Goal: Transaction & Acquisition: Purchase product/service

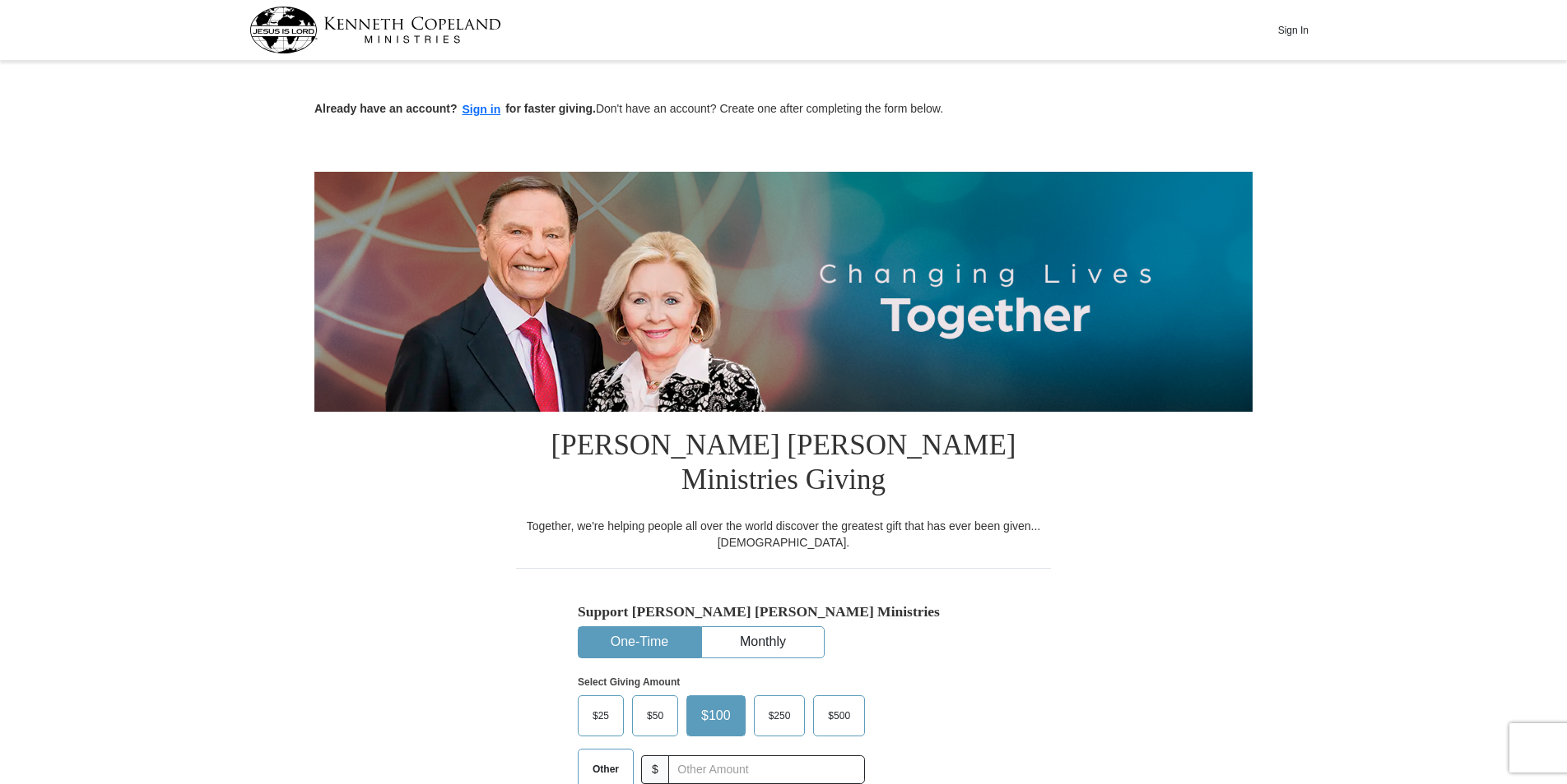
click at [596, 757] on span "Other" at bounding box center [604, 769] width 42 height 25
click at [0, 0] on input "Other" at bounding box center [0, 0] width 0 height 0
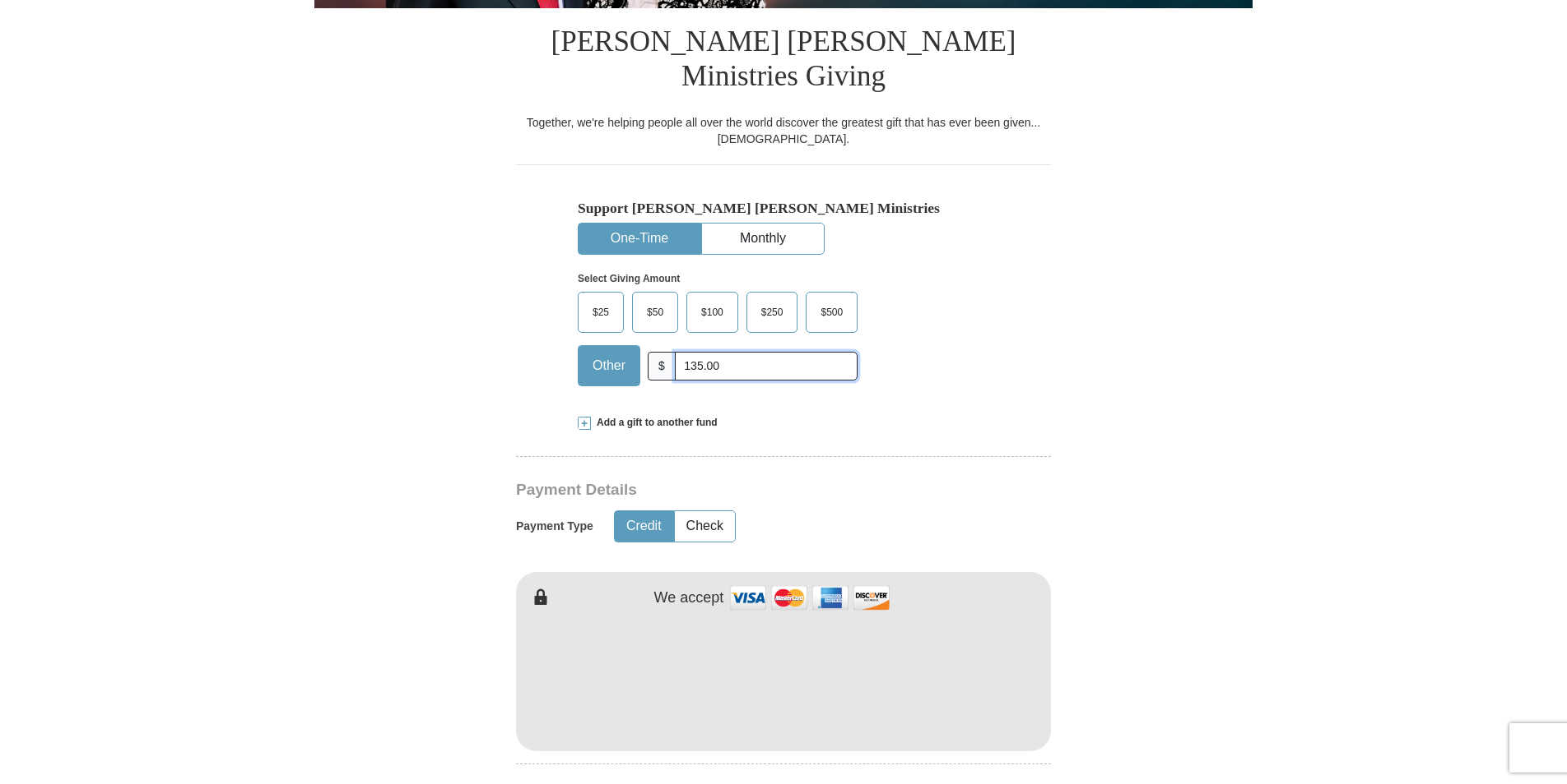
scroll to position [411, 0]
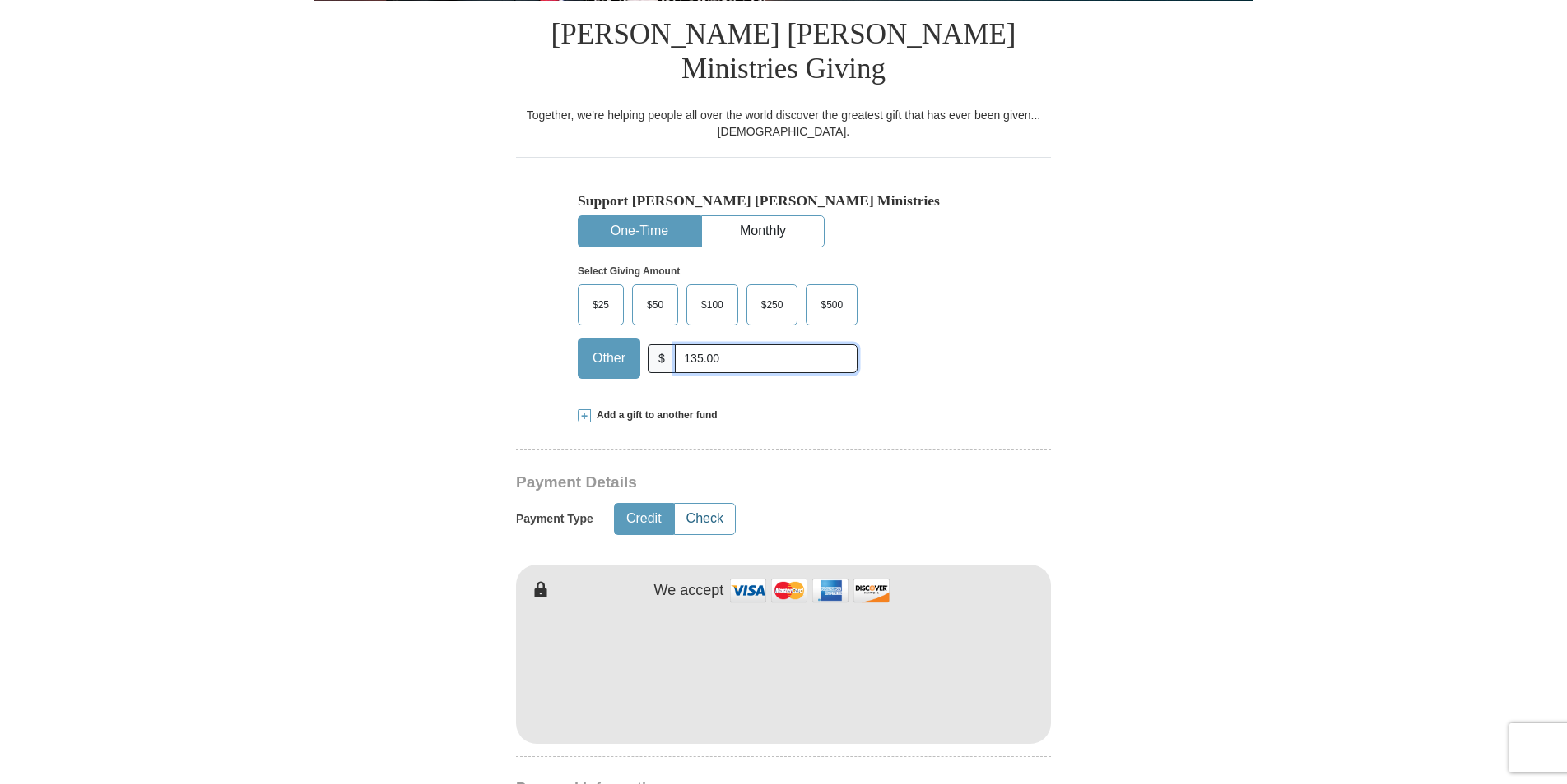
type input "135.00"
click at [694, 504] on button "Check" at bounding box center [704, 518] width 60 height 30
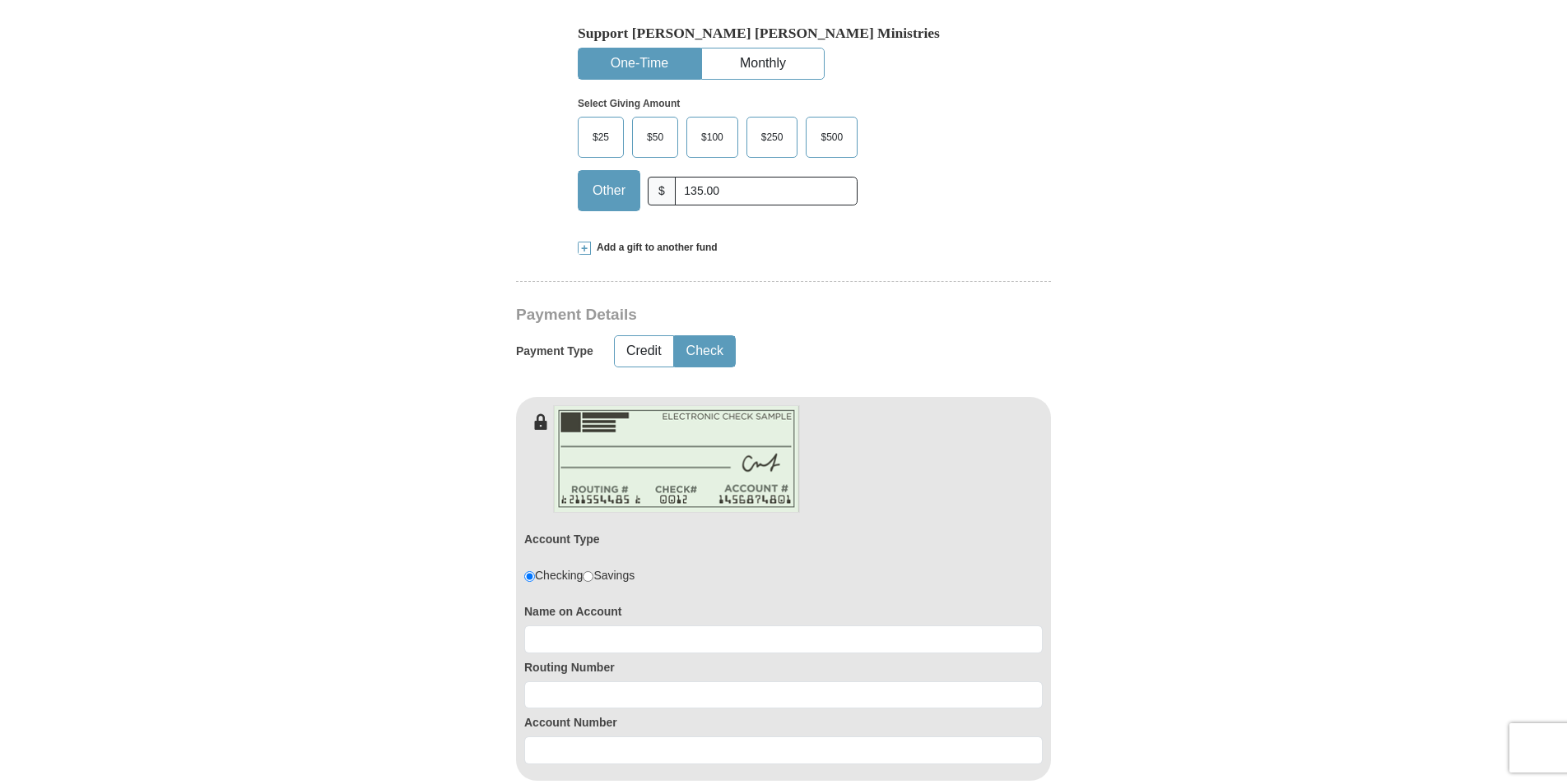
scroll to position [658, 0]
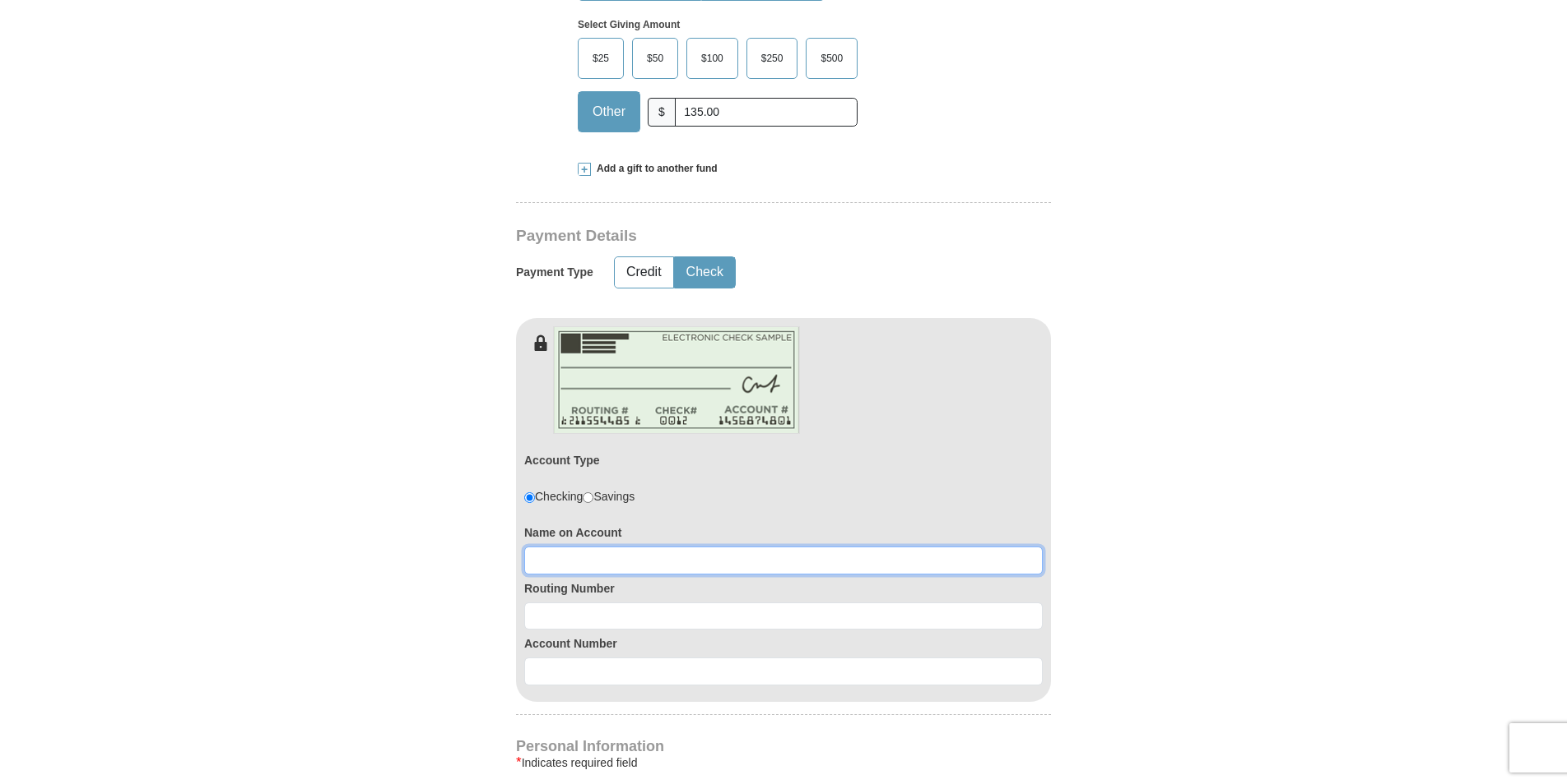
click at [579, 547] on input at bounding box center [783, 561] width 519 height 28
type input "Herschel D and Stacy L Pruitt"
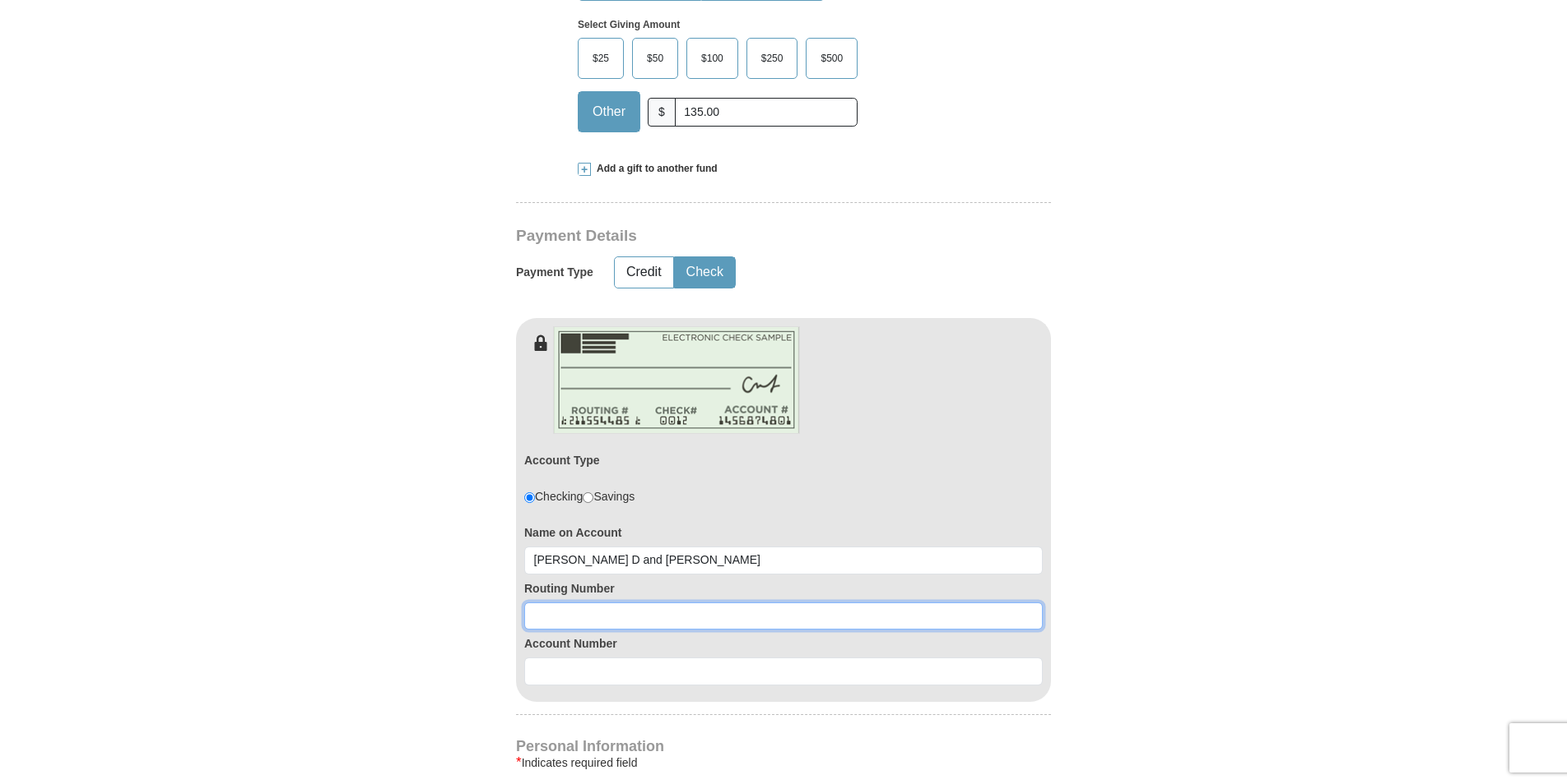
click at [549, 603] on input at bounding box center [783, 617] width 519 height 28
type input "102303841"
click at [544, 658] on input at bounding box center [783, 672] width 519 height 28
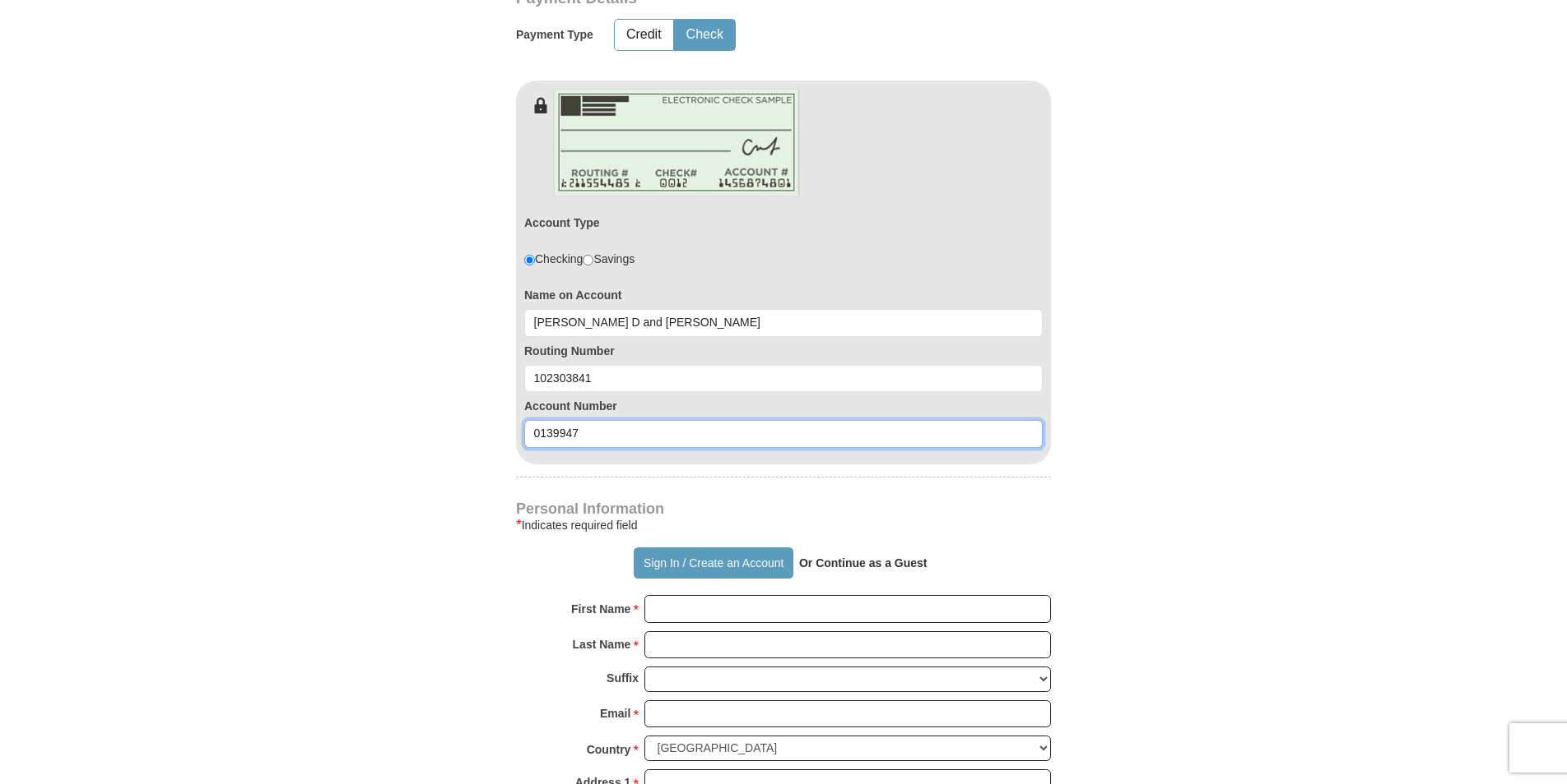
scroll to position [904, 0]
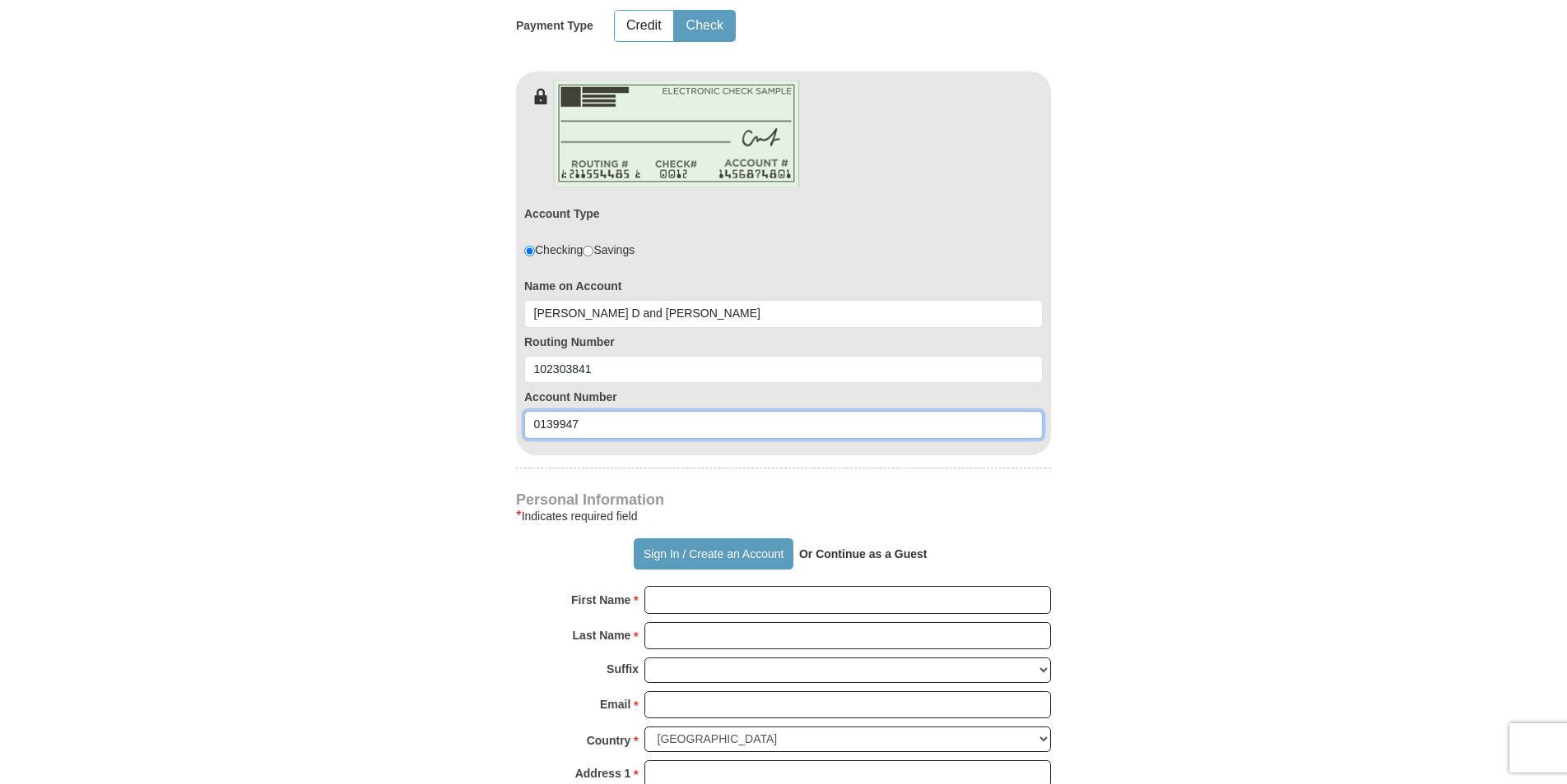
type input "0139947"
click at [729, 586] on input "First Name *" at bounding box center [847, 600] width 407 height 28
type input "Herschel and Stacy"
click at [705, 623] on input "Last Name *" at bounding box center [847, 636] width 407 height 28
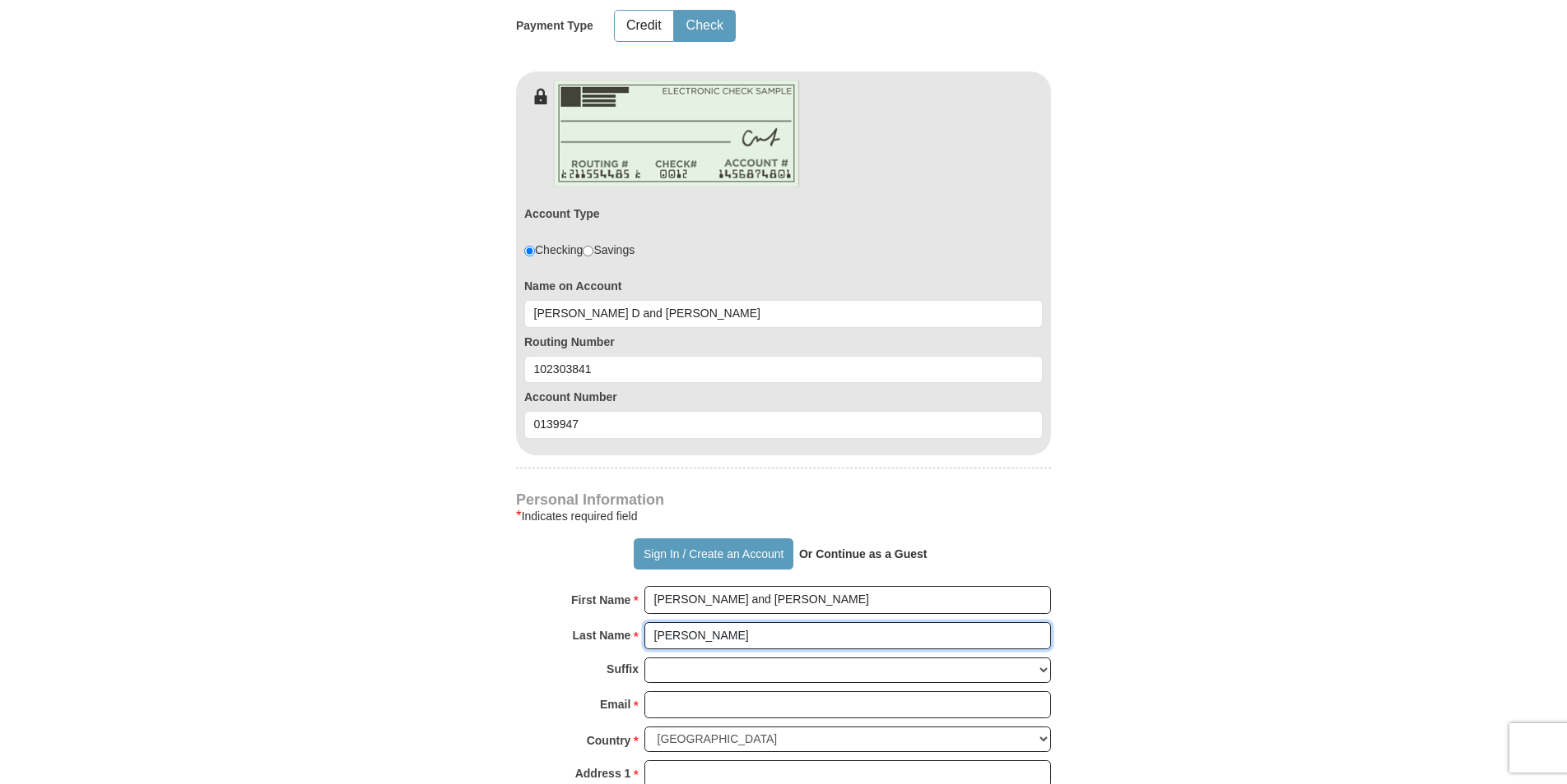
type input "Pruitt"
click at [673, 692] on input "Email *" at bounding box center [847, 705] width 407 height 28
type input "stacy@twinpineswy.com"
click at [679, 760] on input "Address 1 *" at bounding box center [847, 774] width 407 height 28
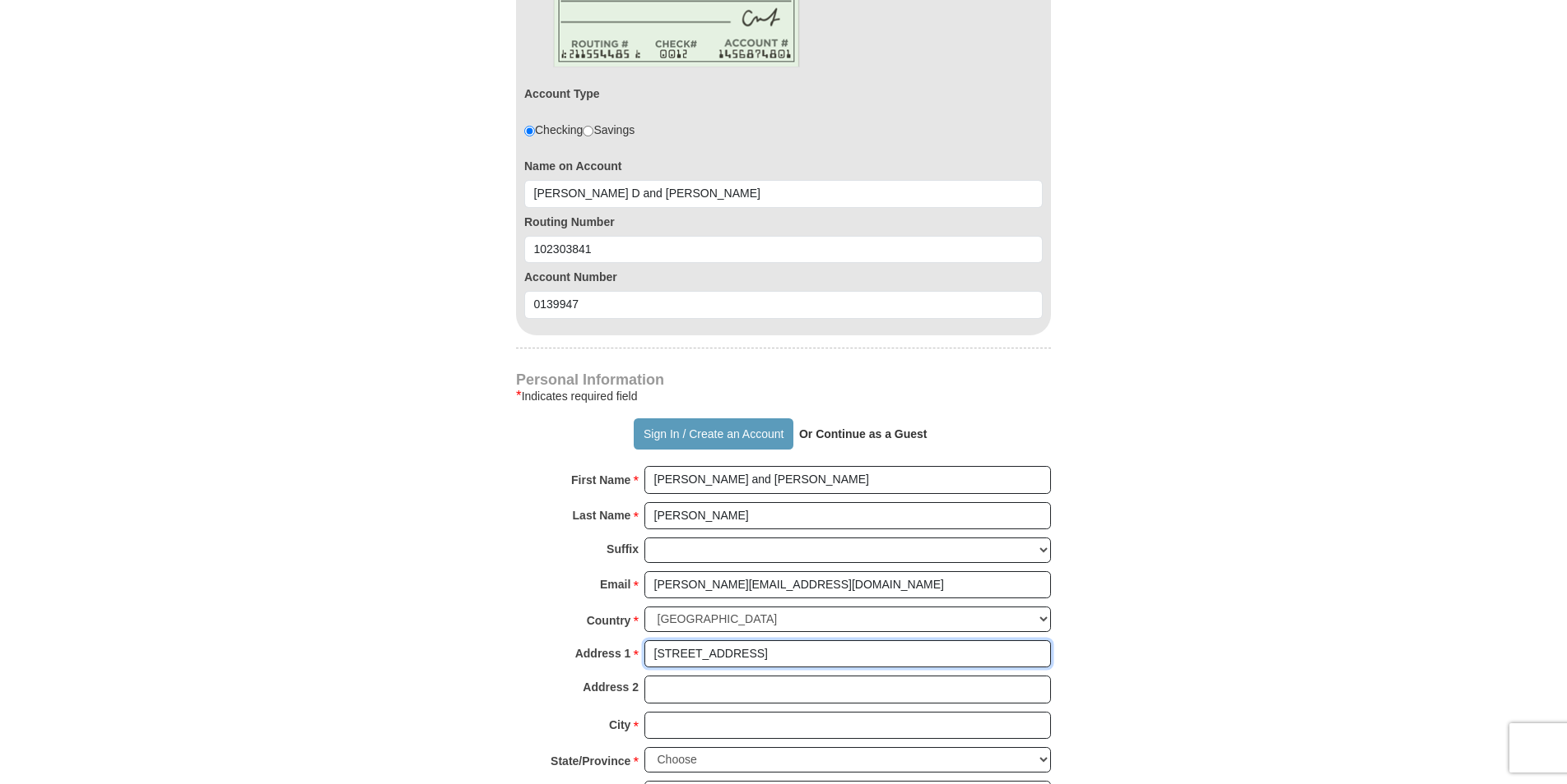
scroll to position [1151, 0]
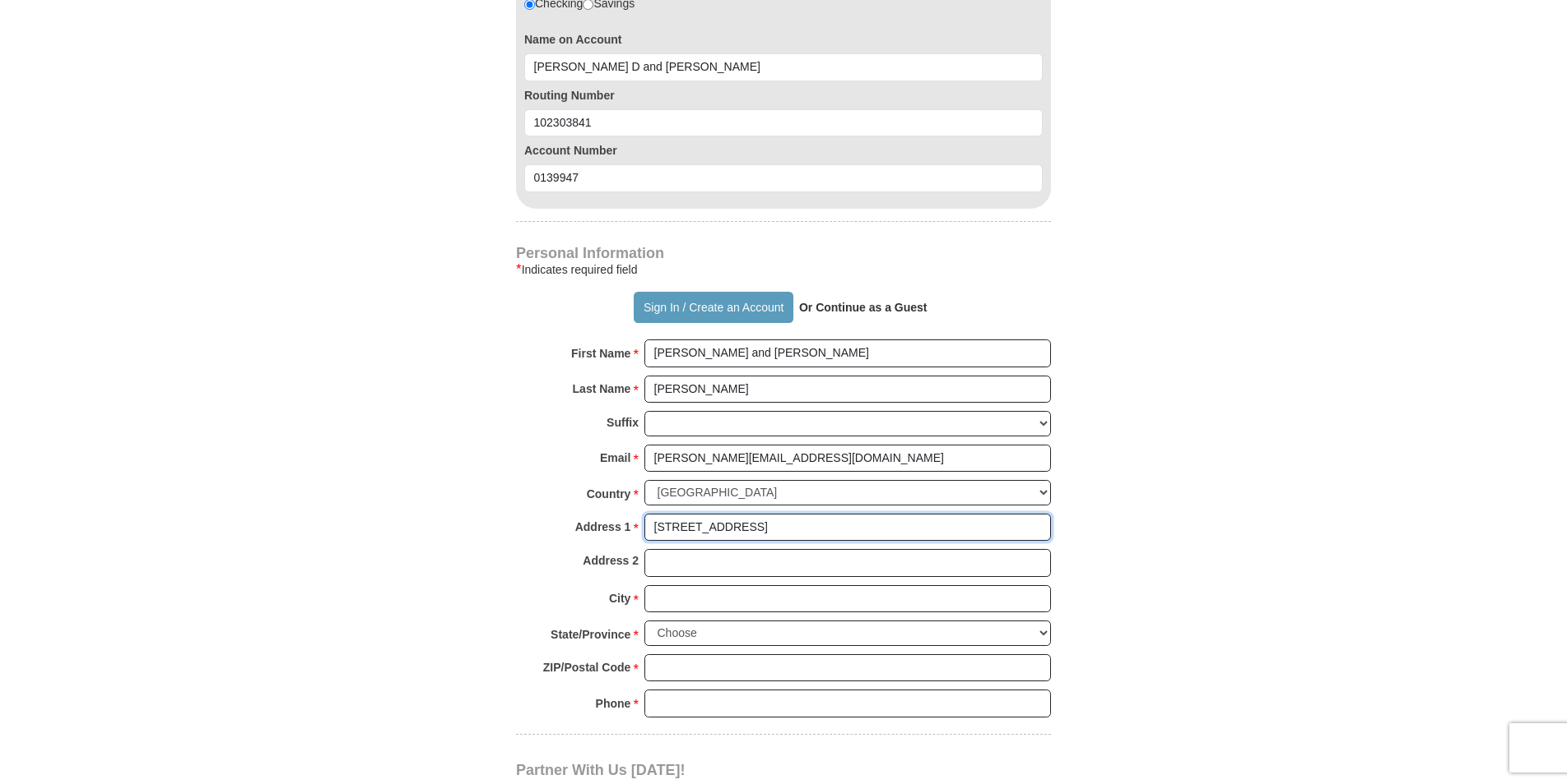
type input "94 14th St"
click at [672, 585] on input "City *" at bounding box center [847, 599] width 407 height 28
type input "Wheatland"
click at [671, 621] on select "Choose Alabama Alaska American Samoa Arizona Arkansas Armed Forces Americas Arm…" at bounding box center [847, 633] width 407 height 26
select select "WY"
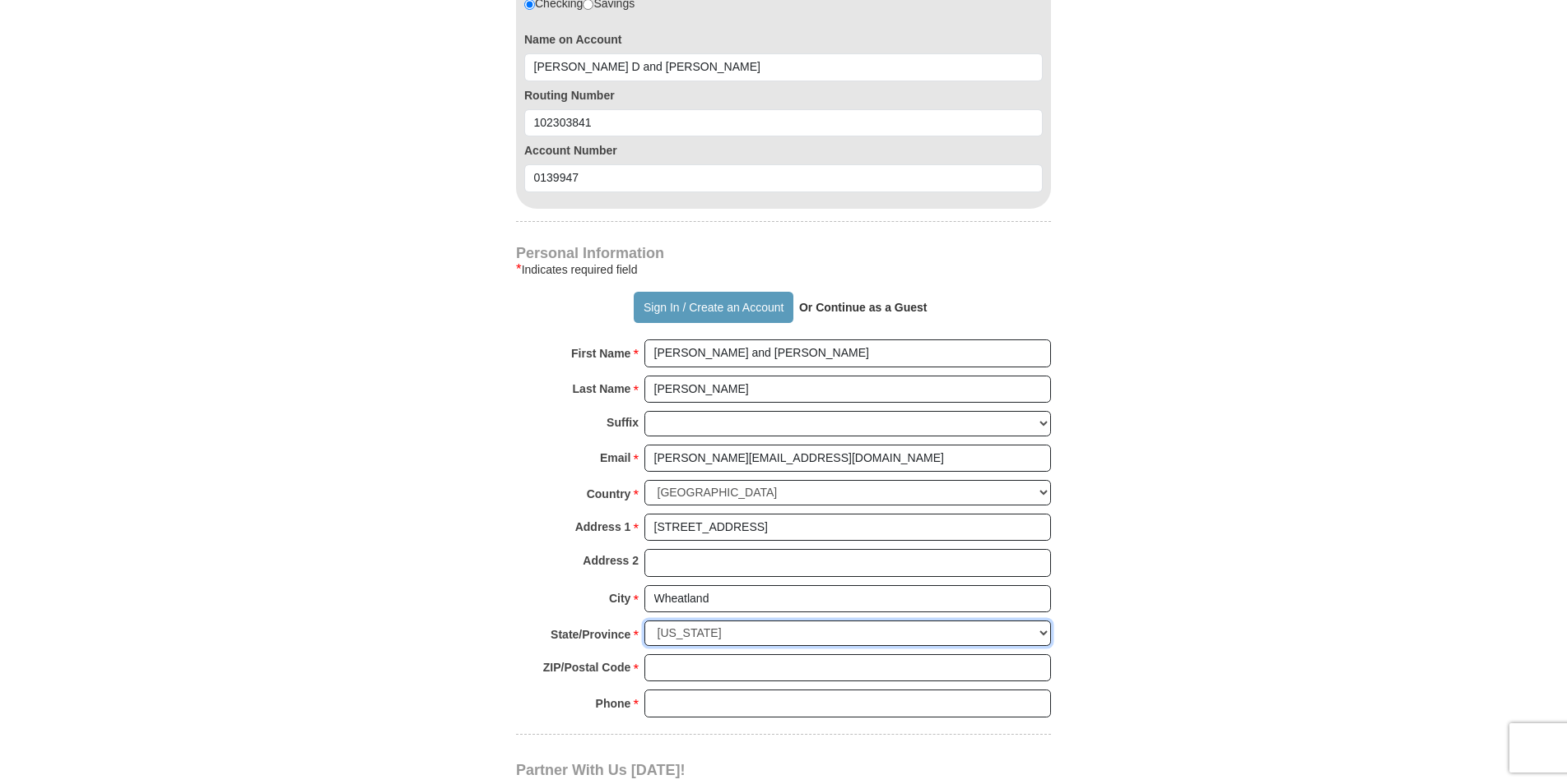
click at [645, 621] on select "Choose Alabama Alaska American Samoa Arizona Arkansas Armed Forces Americas Arm…" at bounding box center [847, 633] width 407 height 26
click at [659, 654] on input "ZIP/Postal Code *" at bounding box center [847, 668] width 407 height 28
type input "82201"
click at [653, 690] on input "Phone * *" at bounding box center [847, 703] width 407 height 28
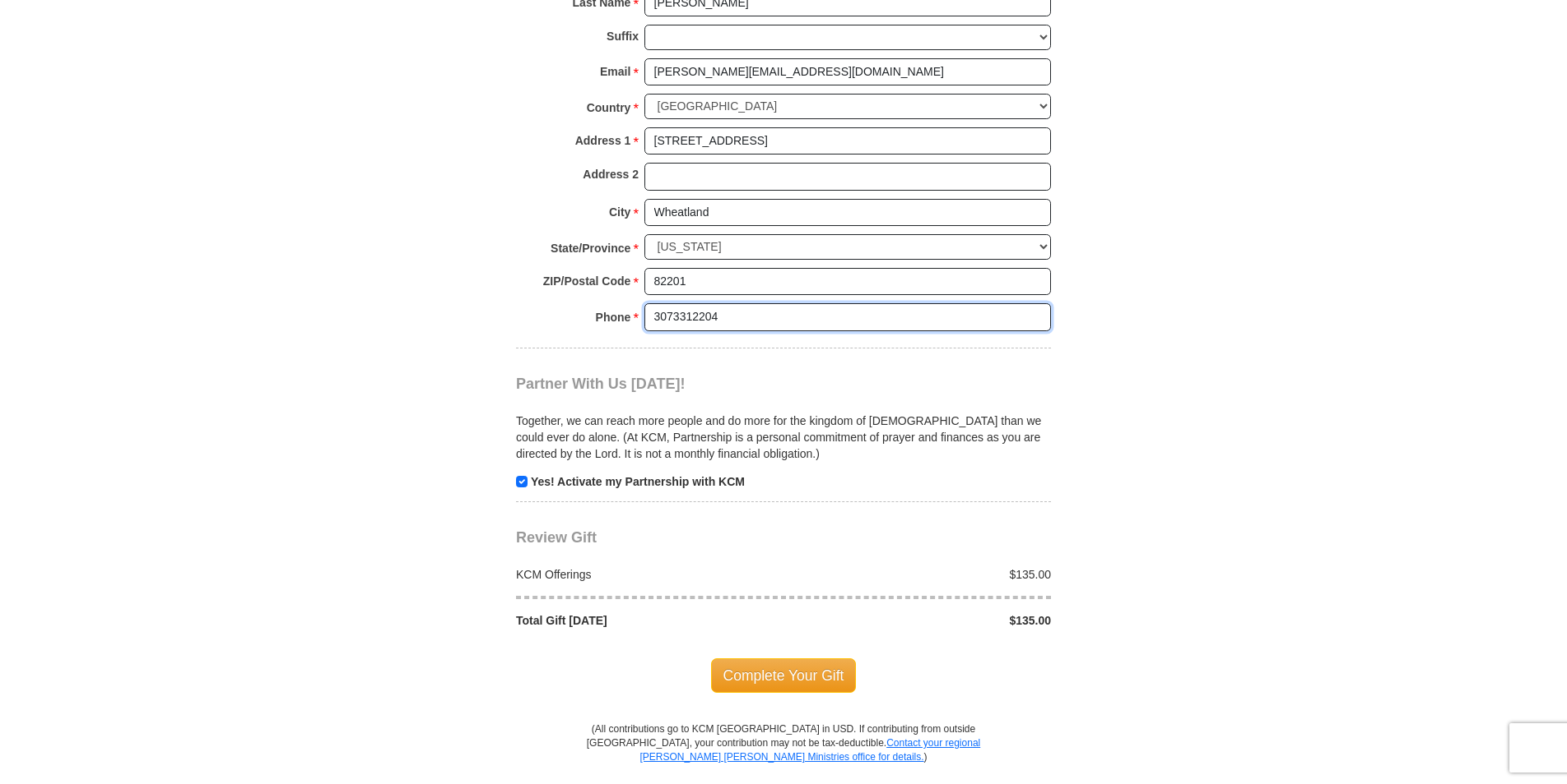
scroll to position [1562, 0]
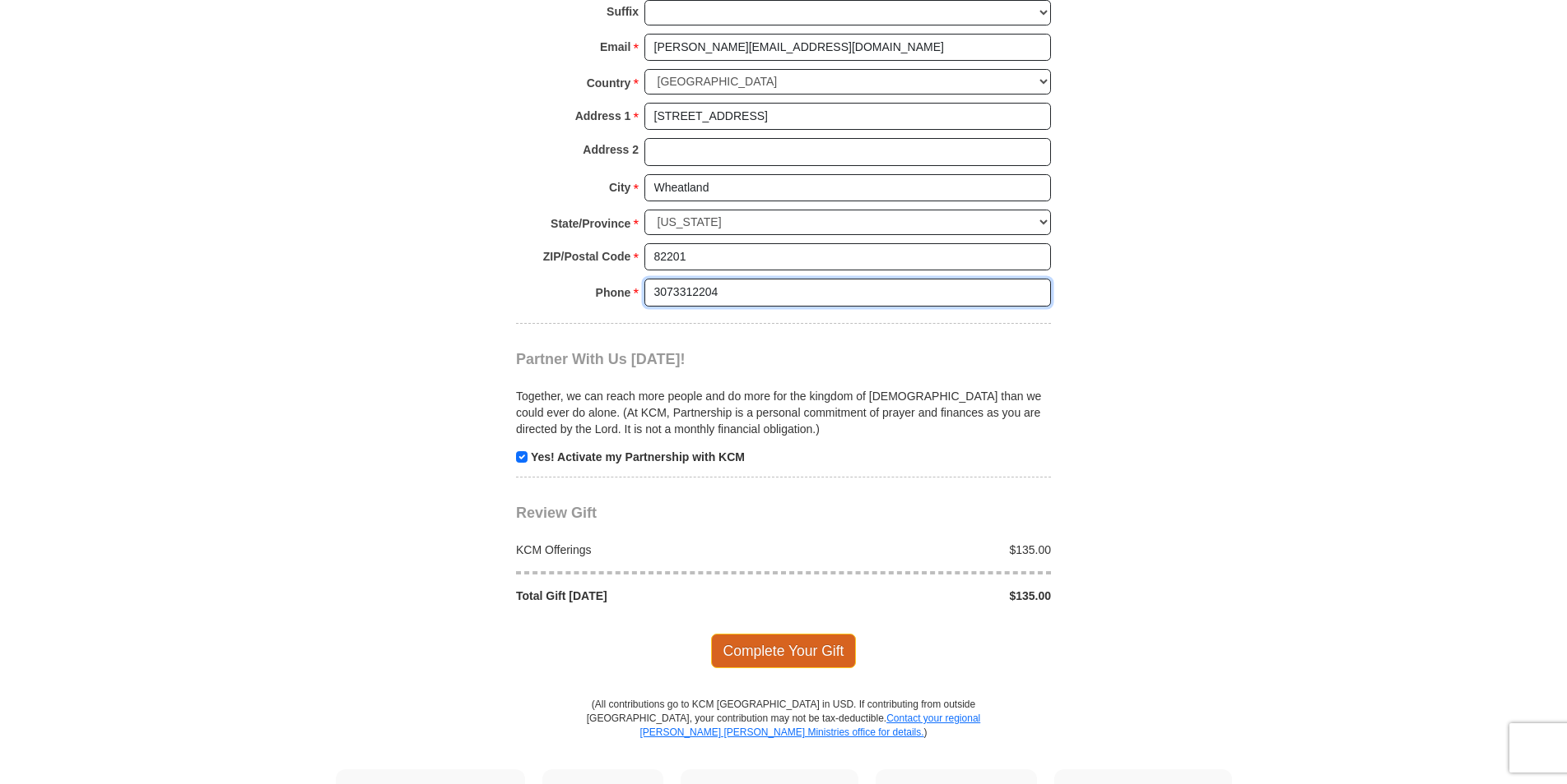
type input "3073312204"
click at [774, 633] on span "Complete Your Gift" at bounding box center [784, 650] width 146 height 34
